Goal: Information Seeking & Learning: Learn about a topic

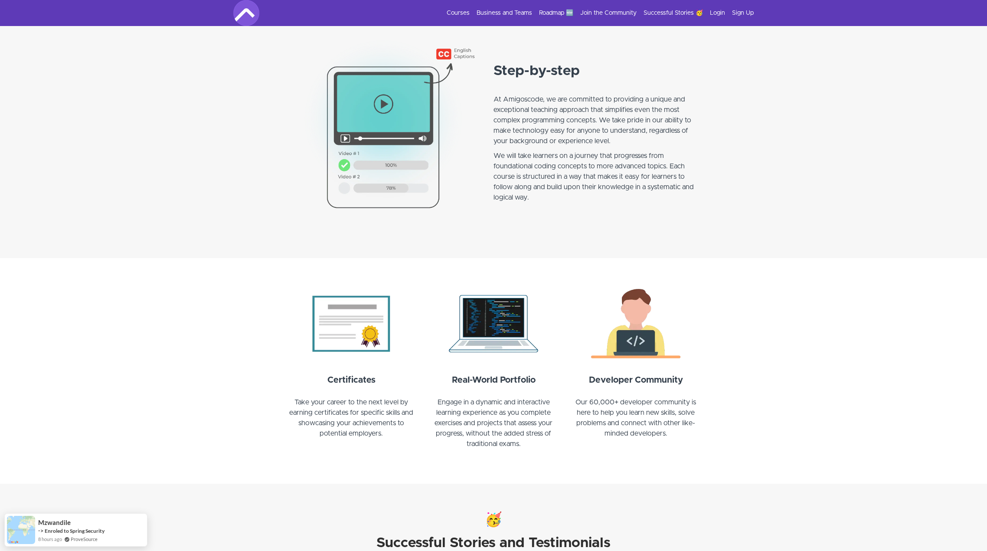
scroll to position [651, 0]
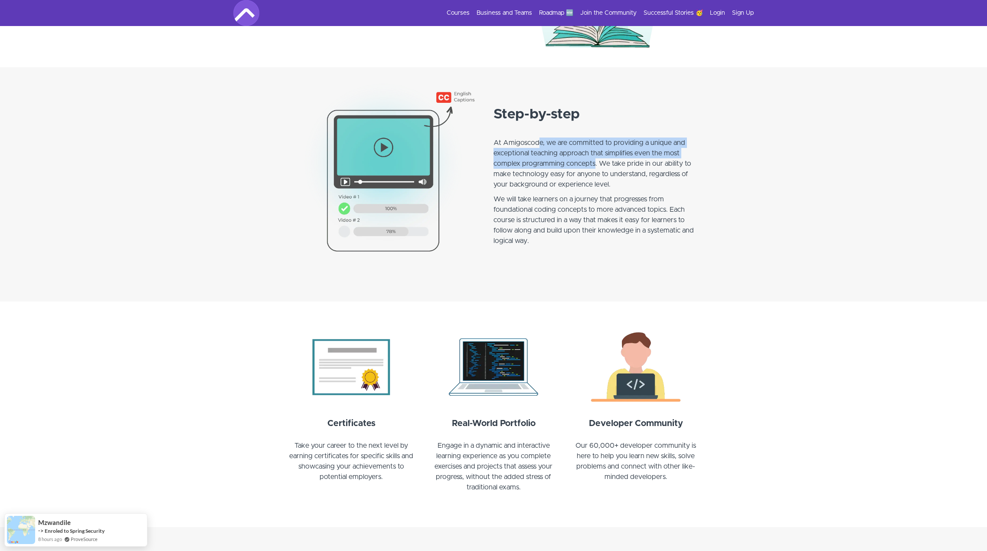
drag, startPoint x: 540, startPoint y: 143, endPoint x: 593, endPoint y: 165, distance: 58.3
click at [593, 165] on p "At Amigoscode, we are committed to providing a unique and exceptional teaching …" at bounding box center [598, 158] width 208 height 62
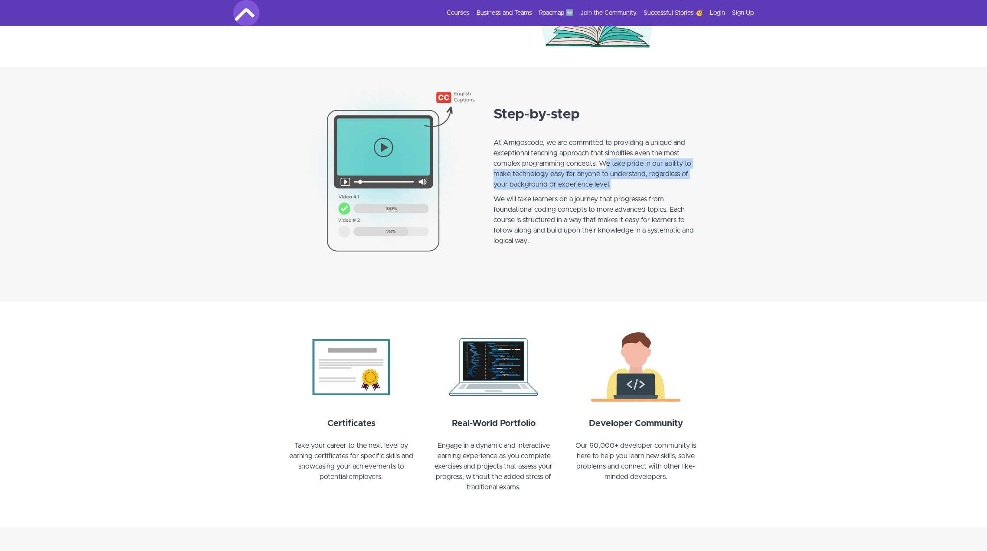
drag, startPoint x: 658, startPoint y: 165, endPoint x: 612, endPoint y: 183, distance: 49.5
click at [612, 183] on p "At Amigoscode, we are committed to providing a unique and exceptional teaching …" at bounding box center [598, 158] width 208 height 62
drag, startPoint x: 511, startPoint y: 200, endPoint x: 632, endPoint y: 200, distance: 121.4
click at [632, 200] on p "We will take learners on a journey that progresses from foundational coding con…" at bounding box center [598, 225] width 208 height 62
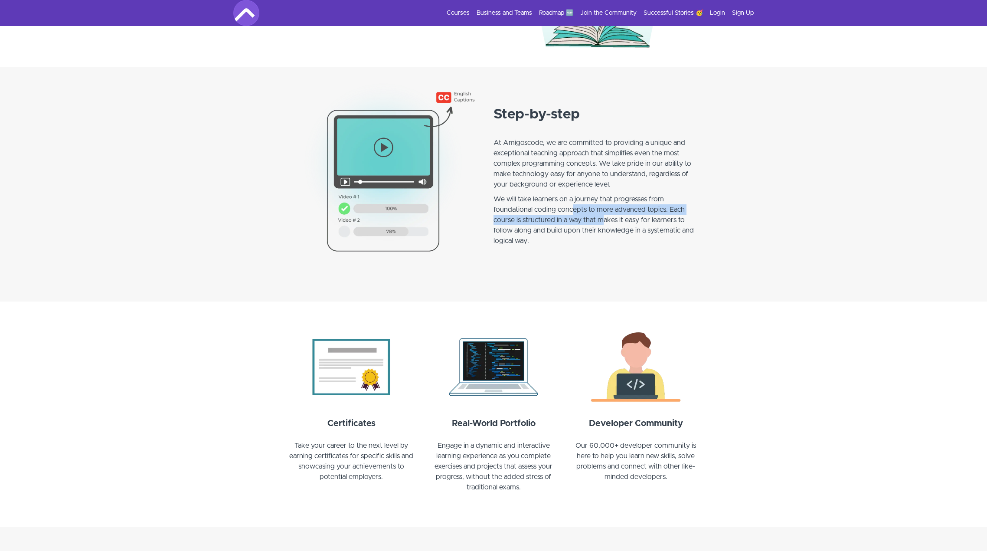
drag, startPoint x: 574, startPoint y: 213, endPoint x: 612, endPoint y: 219, distance: 38.6
click at [611, 219] on p "We will take learners on a journey that progresses from foundational coding con…" at bounding box center [598, 225] width 208 height 62
click at [612, 219] on p "We will take learners on a journey that progresses from foundational coding con…" at bounding box center [598, 225] width 208 height 62
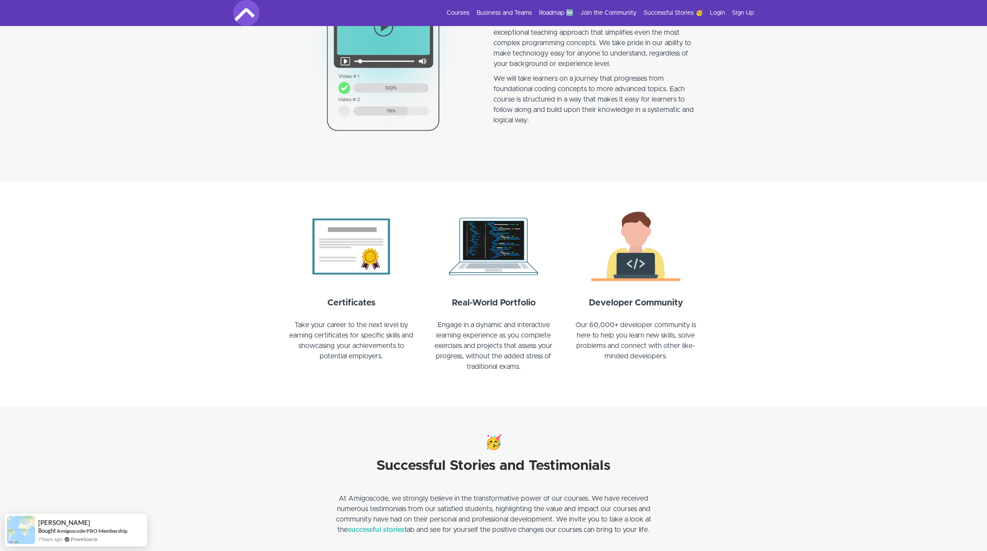
scroll to position [781, 0]
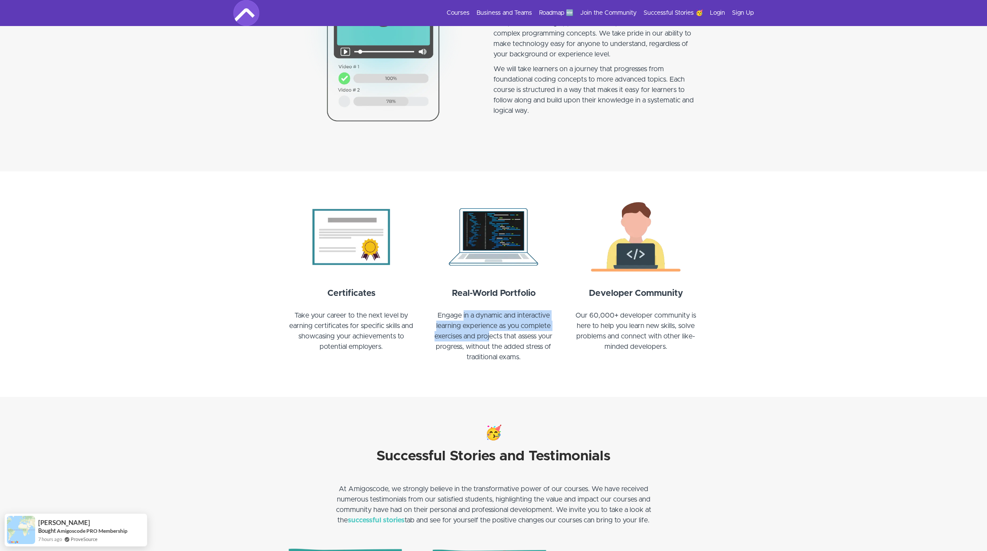
drag, startPoint x: 463, startPoint y: 313, endPoint x: 489, endPoint y: 331, distance: 32.0
click at [489, 331] on p "Engage in a dynamic and interactive learning experience as you complete exercis…" at bounding box center [494, 341] width 132 height 62
click at [504, 342] on p "Engage in a dynamic and interactive learning experience as you complete exercis…" at bounding box center [494, 341] width 132 height 62
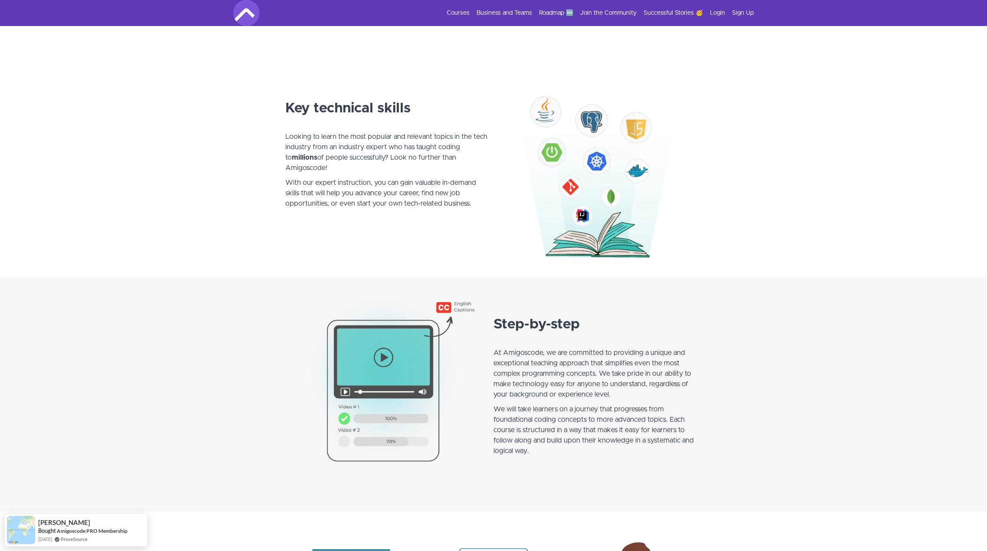
scroll to position [304, 0]
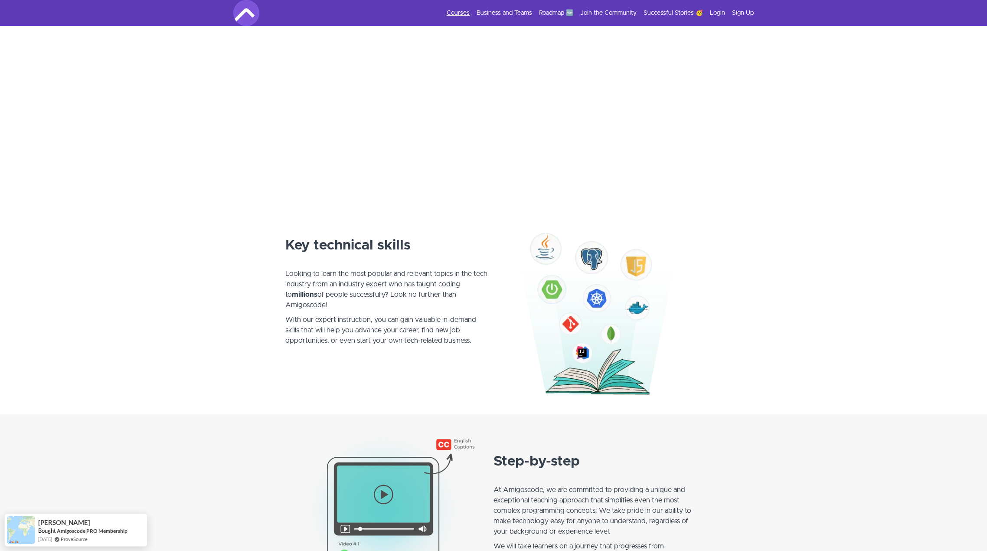
click at [458, 12] on link "Courses" at bounding box center [458, 13] width 23 height 9
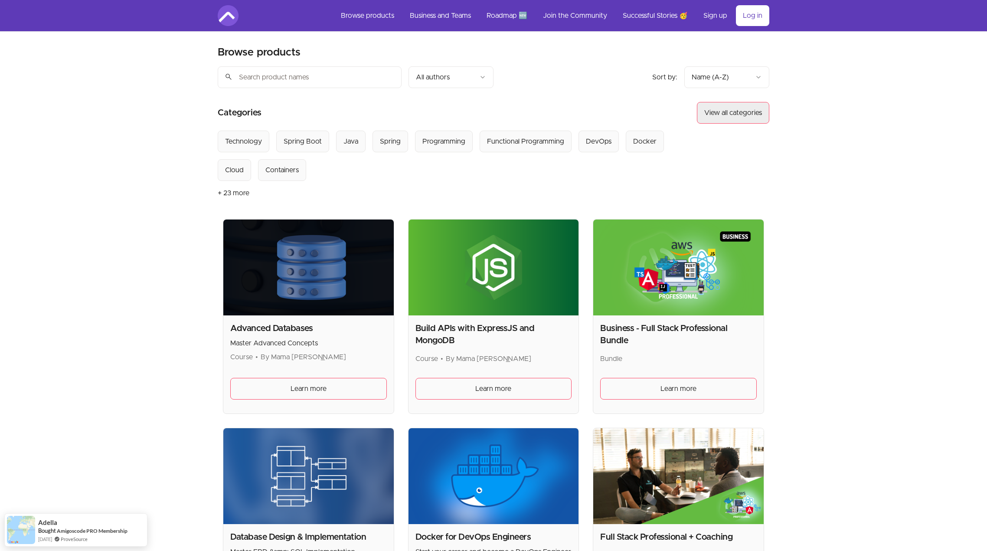
click at [730, 115] on button "View all categories" at bounding box center [733, 113] width 72 height 22
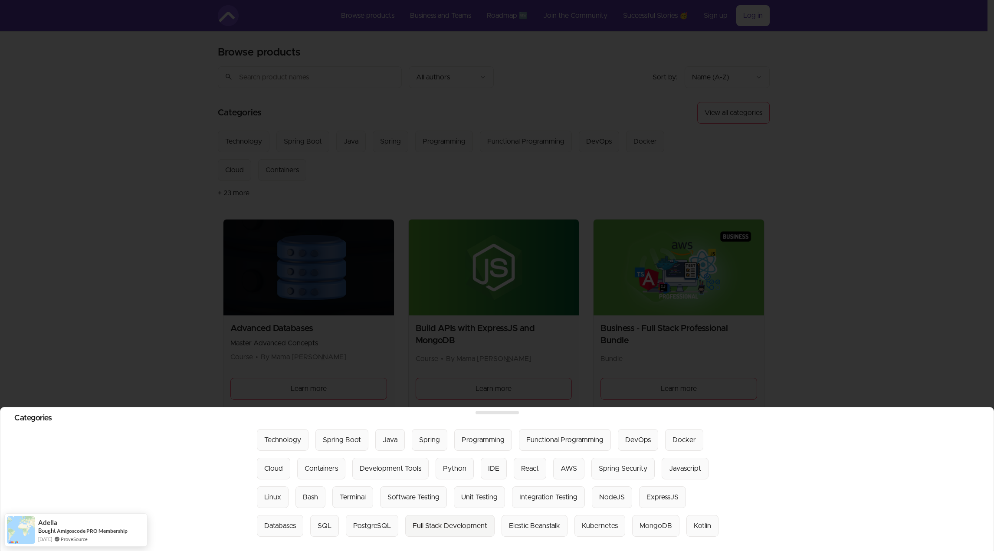
click at [429, 515] on Development "Full Stack Development" at bounding box center [449, 526] width 89 height 22
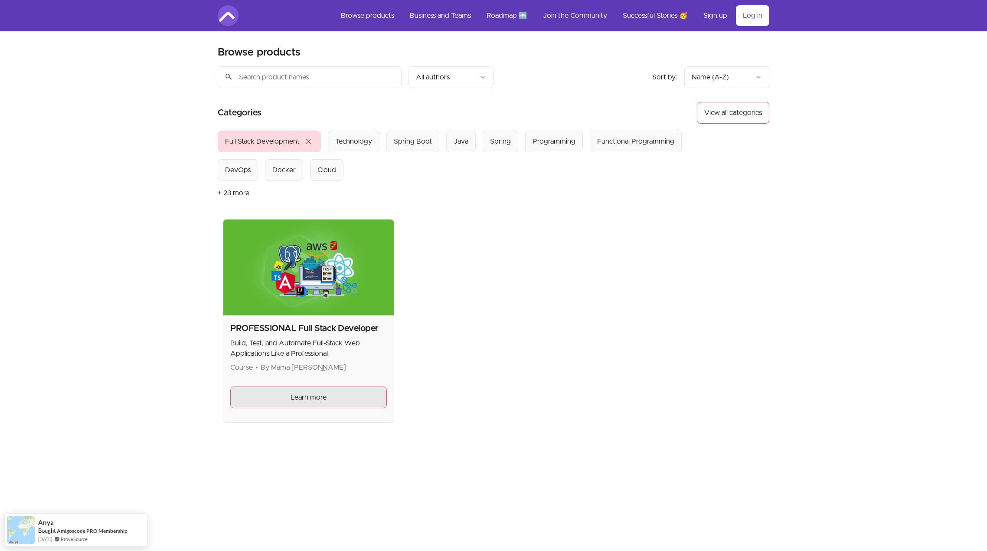
click at [316, 396] on span "Learn more" at bounding box center [309, 397] width 36 height 10
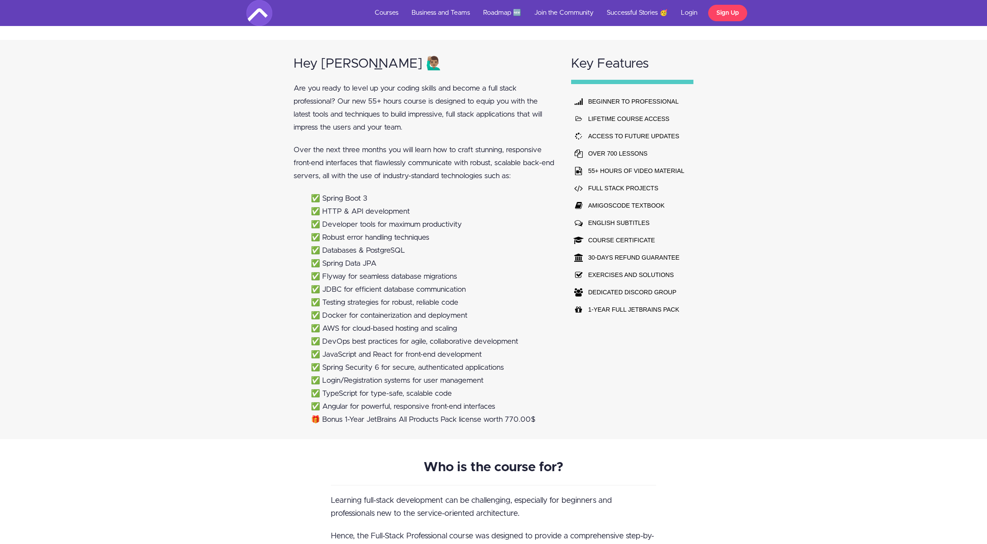
scroll to position [607, 0]
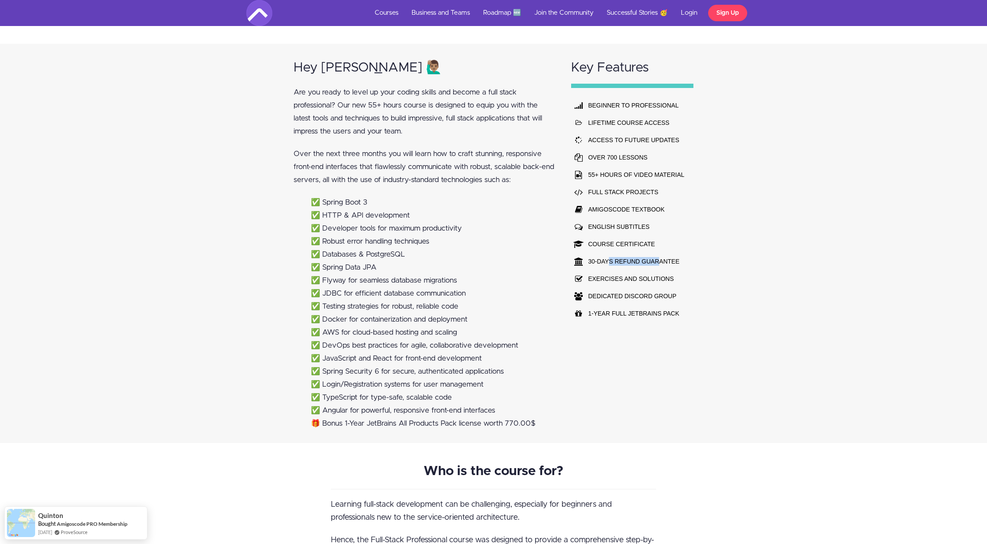
drag, startPoint x: 609, startPoint y: 260, endPoint x: 658, endPoint y: 259, distance: 49.0
click at [658, 259] on td "30-DAYS REFUND GUARANTEE" at bounding box center [636, 261] width 101 height 17
click at [704, 259] on div "Hey [PERSON_NAME] 🙋🏽‍♂️ Are you ready to level up your coding skills and become…" at bounding box center [493, 243] width 987 height 399
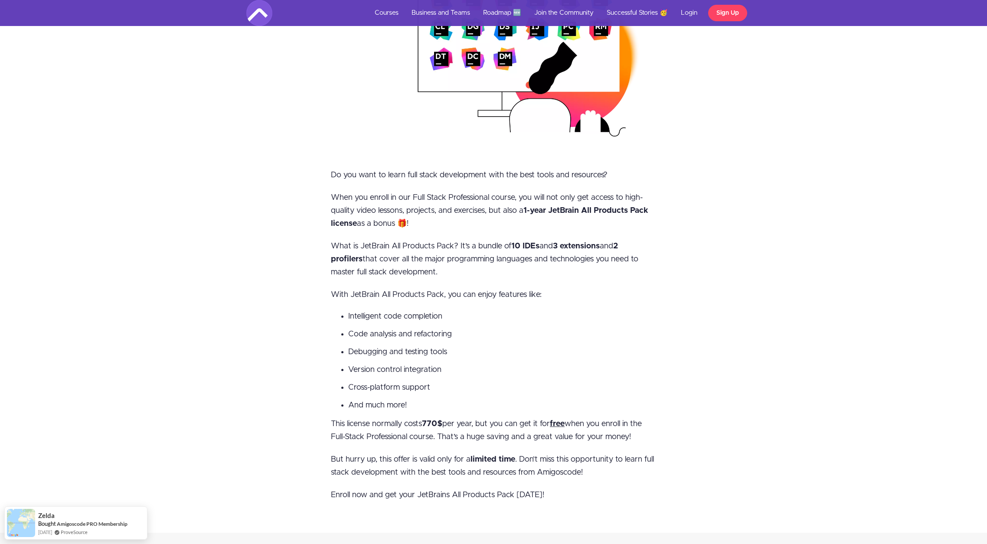
scroll to position [3123, 0]
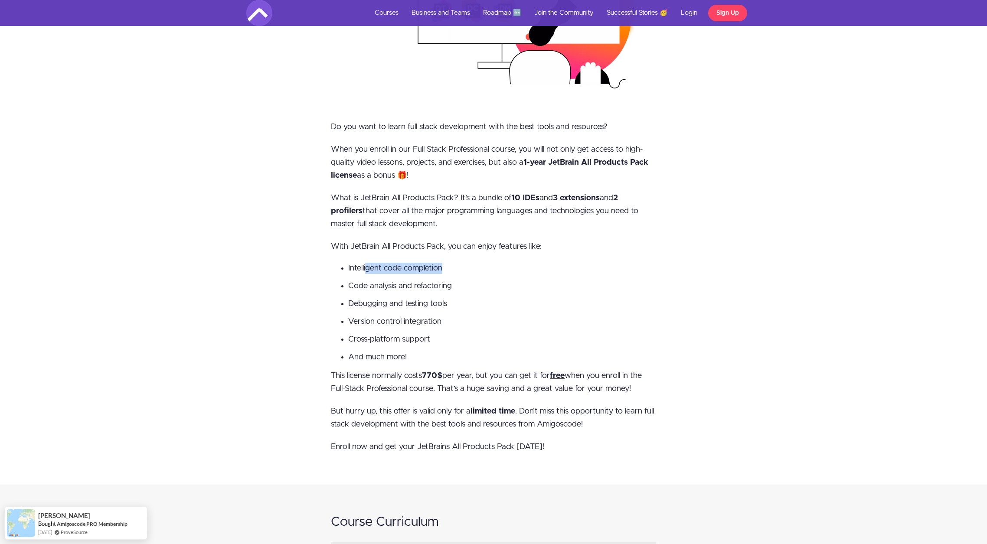
drag, startPoint x: 374, startPoint y: 267, endPoint x: 460, endPoint y: 267, distance: 85.9
click at [460, 267] on li "Intelligent code completion" at bounding box center [502, 268] width 308 height 11
drag, startPoint x: 382, startPoint y: 279, endPoint x: 485, endPoint y: 284, distance: 103.4
click at [485, 284] on ul "Intelligent code completion Code analysis and refactoring Debugging and testing…" at bounding box center [493, 313] width 325 height 100
click at [531, 287] on li "Code analysis and refactoring" at bounding box center [502, 286] width 308 height 11
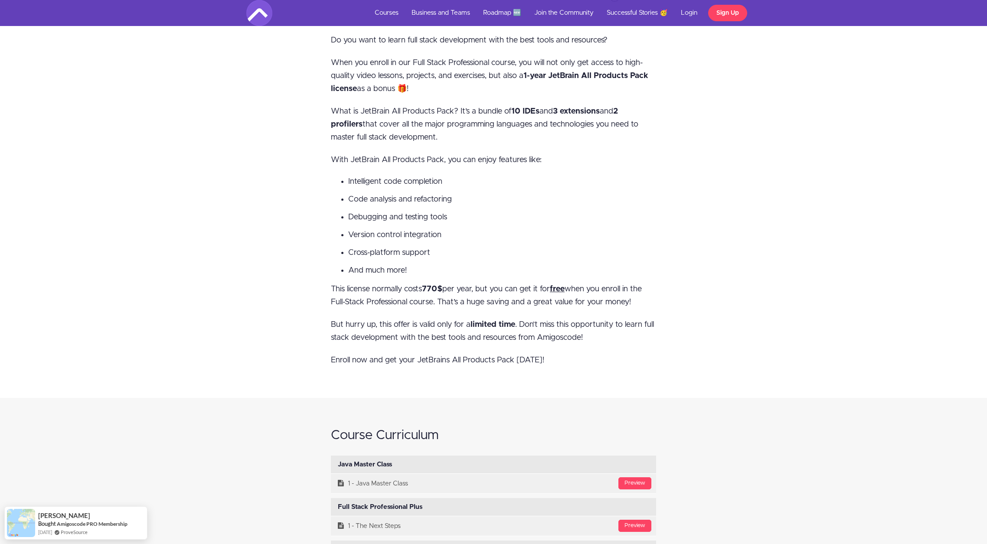
scroll to position [3205, 0]
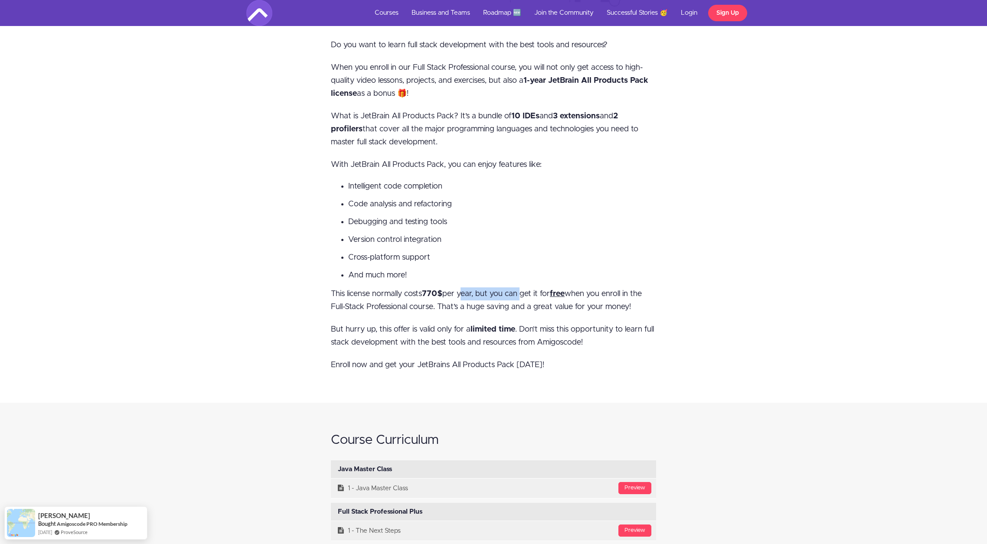
drag, startPoint x: 463, startPoint y: 289, endPoint x: 535, endPoint y: 295, distance: 72.2
click at [533, 295] on p "This license normally costs 770$ per year, but you can get it for free when you…" at bounding box center [493, 301] width 325 height 26
drag, startPoint x: 580, startPoint y: 296, endPoint x: 659, endPoint y: 295, distance: 79.4
click at [659, 295] on div "BONUS 🎁 Do you want to learn full stack development with the best tools and res…" at bounding box center [493, 89] width 338 height 583
drag, startPoint x: 370, startPoint y: 303, endPoint x: 606, endPoint y: 303, distance: 236.8
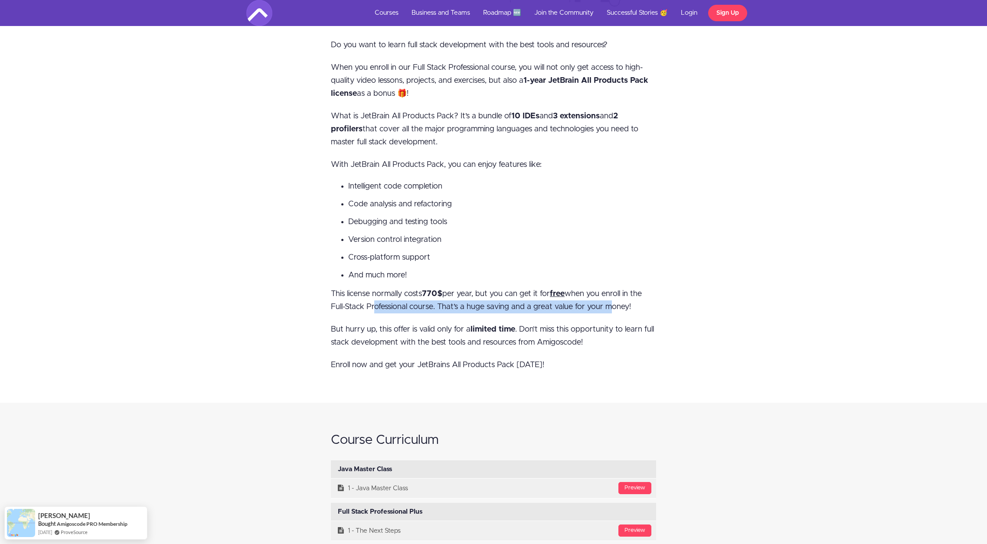
click at [606, 303] on span "This license normally costs 770$ per year, but you can get it for free when you…" at bounding box center [486, 300] width 311 height 21
click at [661, 304] on div "BONUS 🎁 Do you want to learn full stack development with the best tools and res…" at bounding box center [493, 89] width 338 height 583
drag, startPoint x: 389, startPoint y: 326, endPoint x: 422, endPoint y: 330, distance: 33.2
click at [422, 330] on span "But hurry up, this offer is valid only for a limited time . Don’t miss this opp…" at bounding box center [492, 336] width 323 height 21
click at [750, 289] on div "BONUS 🎁 Do you want to learn full stack development with the best tools and res…" at bounding box center [493, 89] width 987 height 627
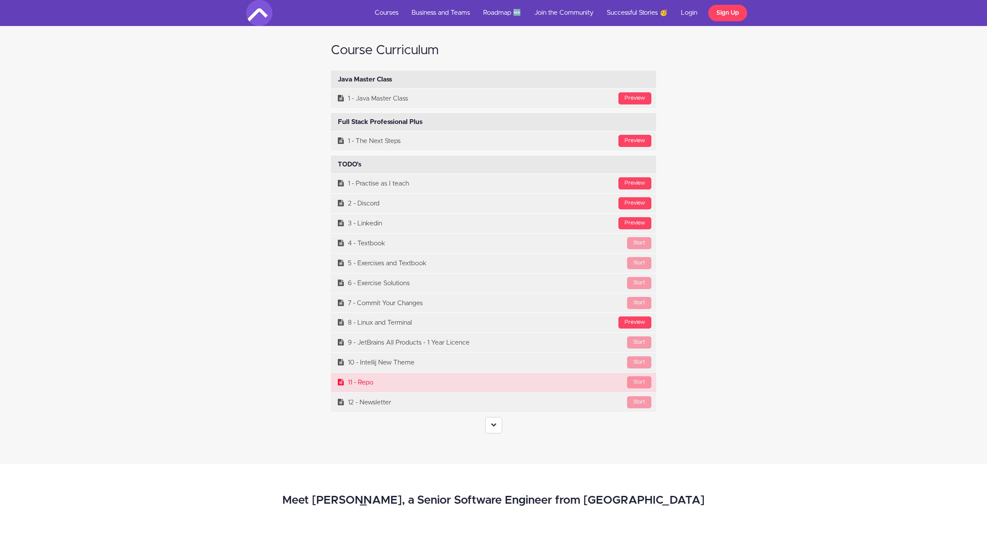
scroll to position [3595, 0]
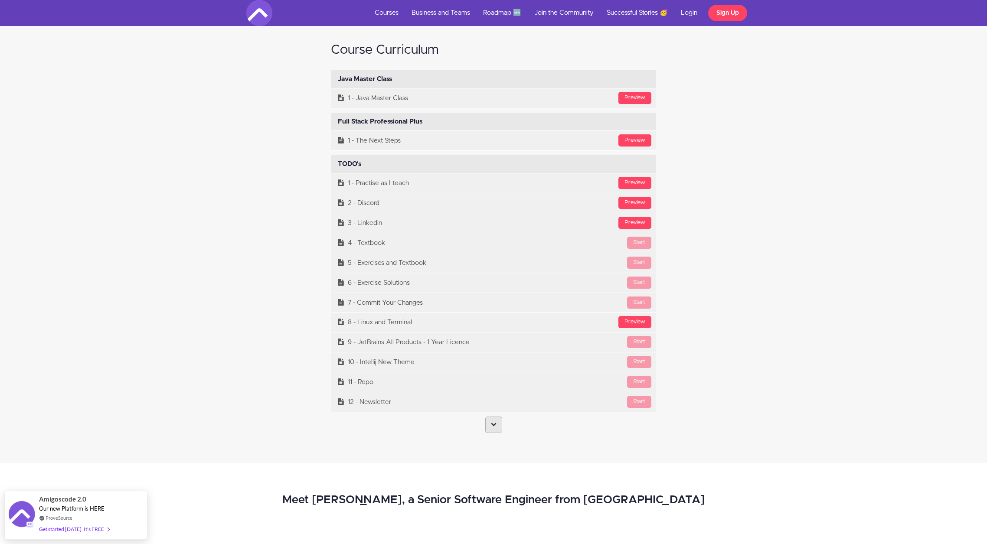
click at [499, 428] on link at bounding box center [493, 425] width 17 height 16
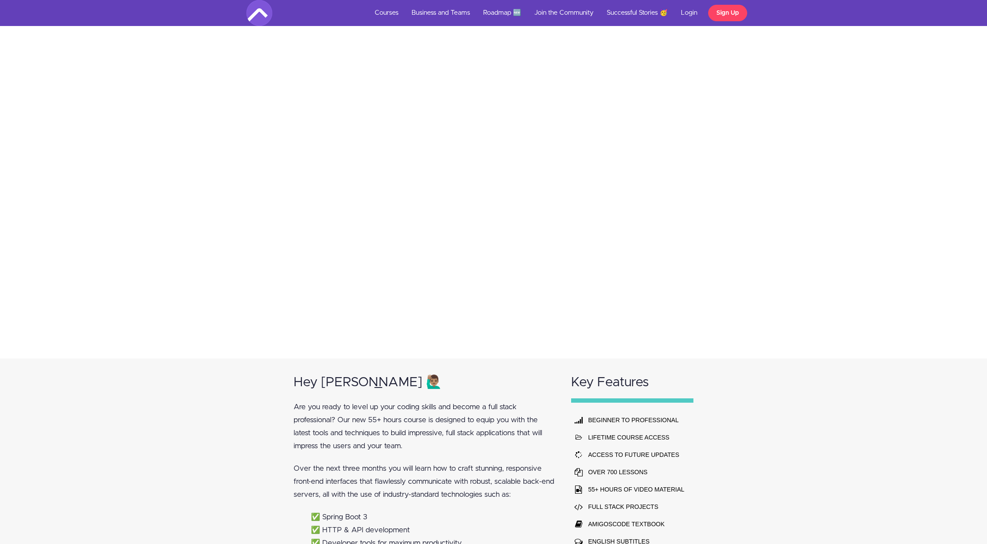
scroll to position [0, 0]
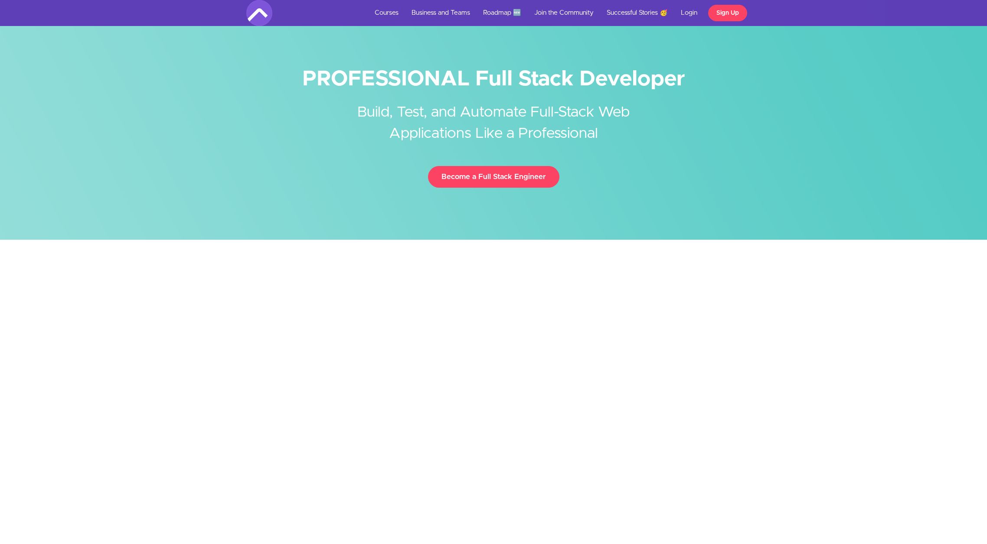
click at [914, 330] on div at bounding box center [493, 446] width 1000 height 368
